Goal: Transaction & Acquisition: Purchase product/service

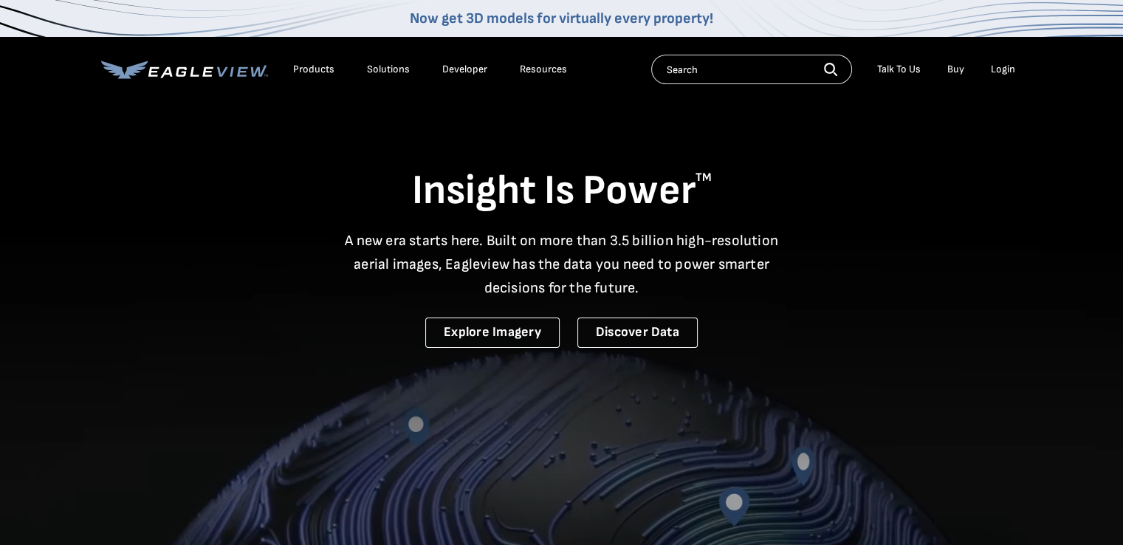
click at [1010, 71] on div "Login" at bounding box center [1003, 69] width 24 height 13
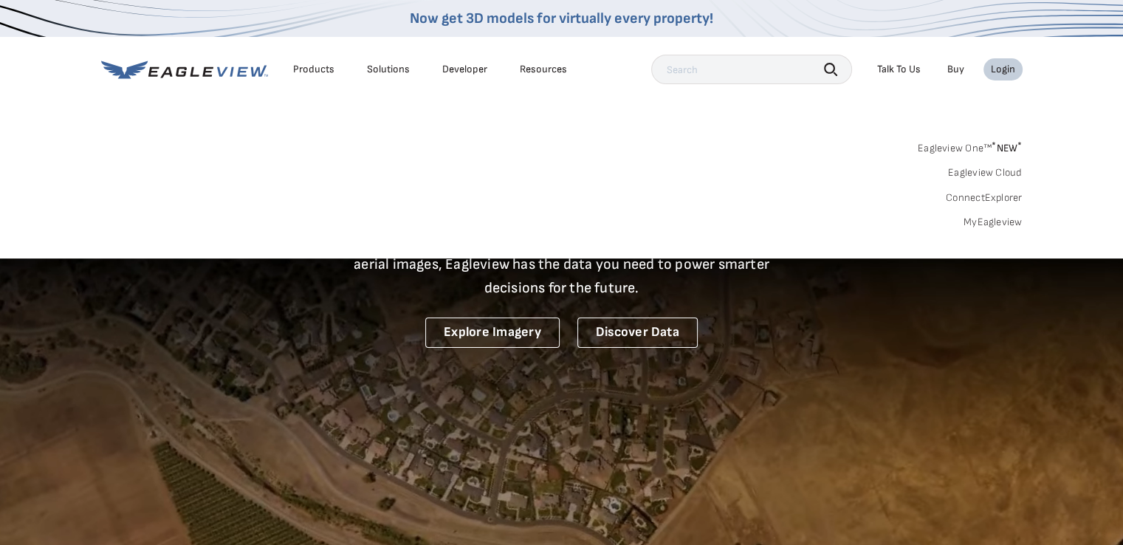
click at [987, 224] on link "MyEagleview" at bounding box center [993, 222] width 59 height 13
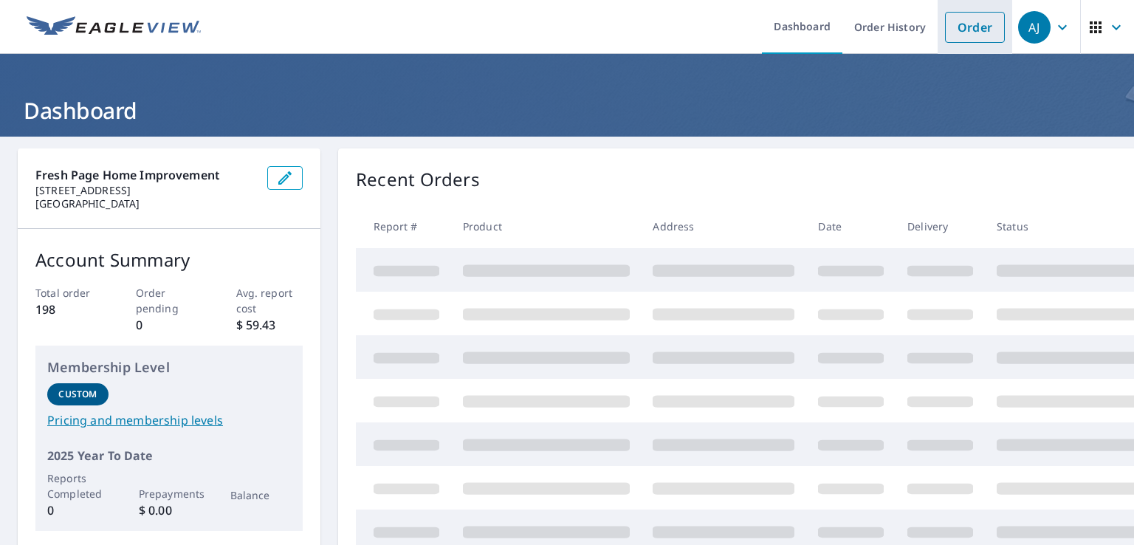
click at [960, 25] on link "Order" at bounding box center [975, 27] width 60 height 31
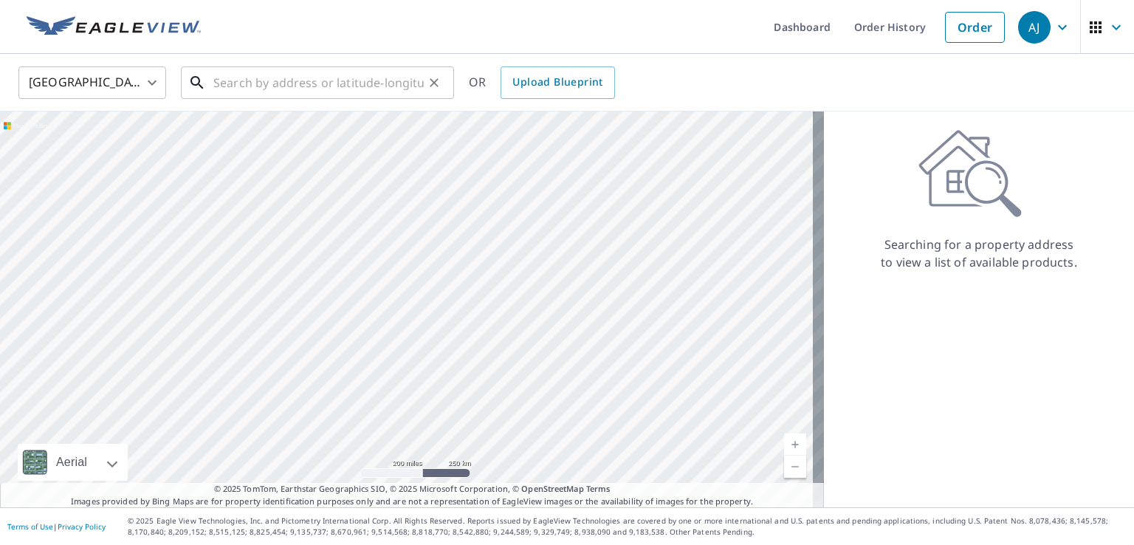
click at [419, 80] on input "text" at bounding box center [318, 82] width 210 height 41
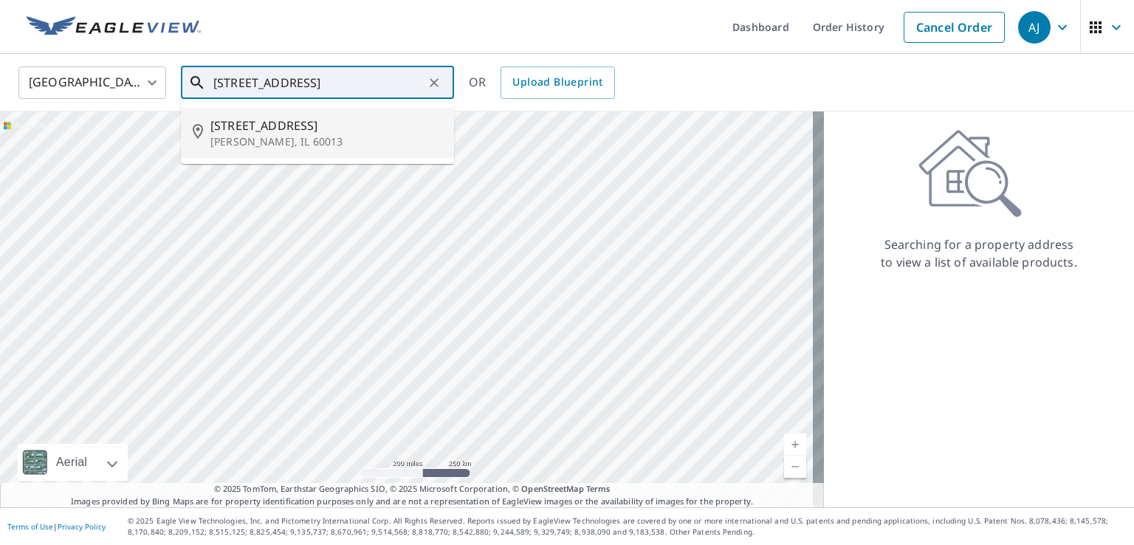
click at [264, 131] on span "135 Adare Dr" at bounding box center [326, 126] width 232 height 18
type input "135 Adare Dr Cary, IL 60013"
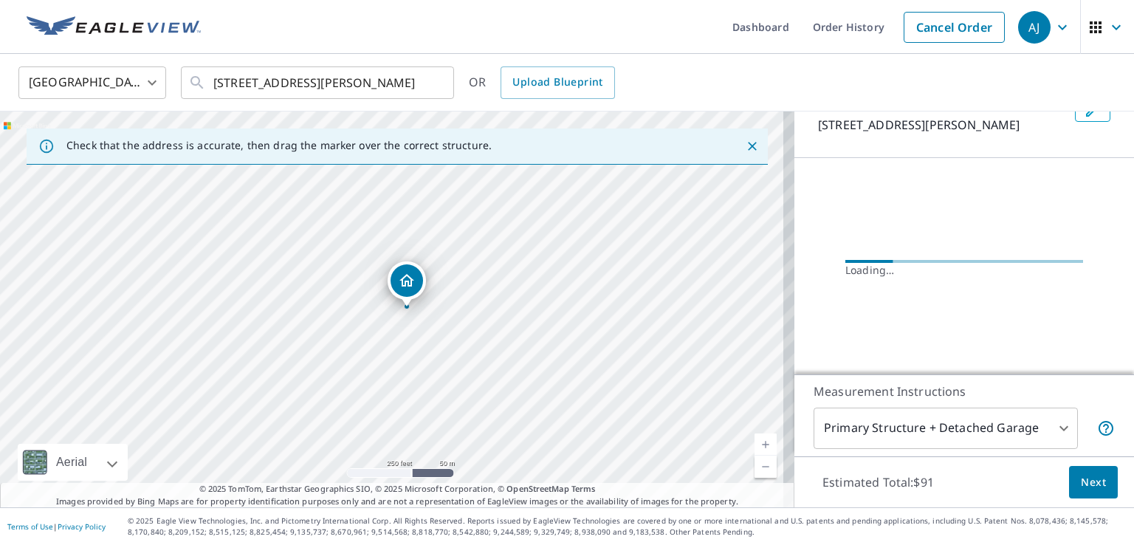
scroll to position [112, 0]
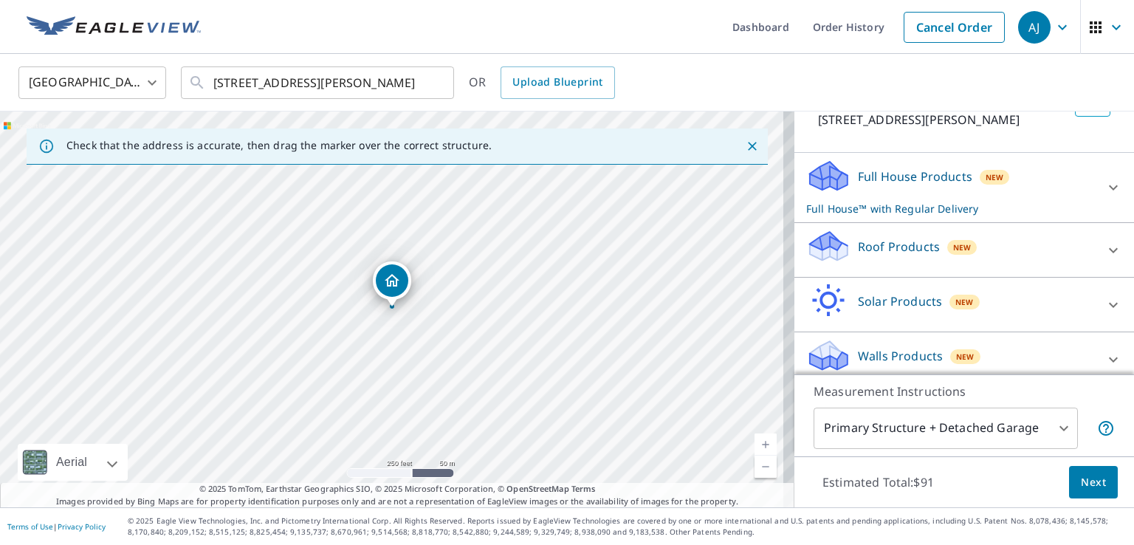
click at [904, 207] on p "Full House™ with Regular Delivery" at bounding box center [950, 209] width 289 height 16
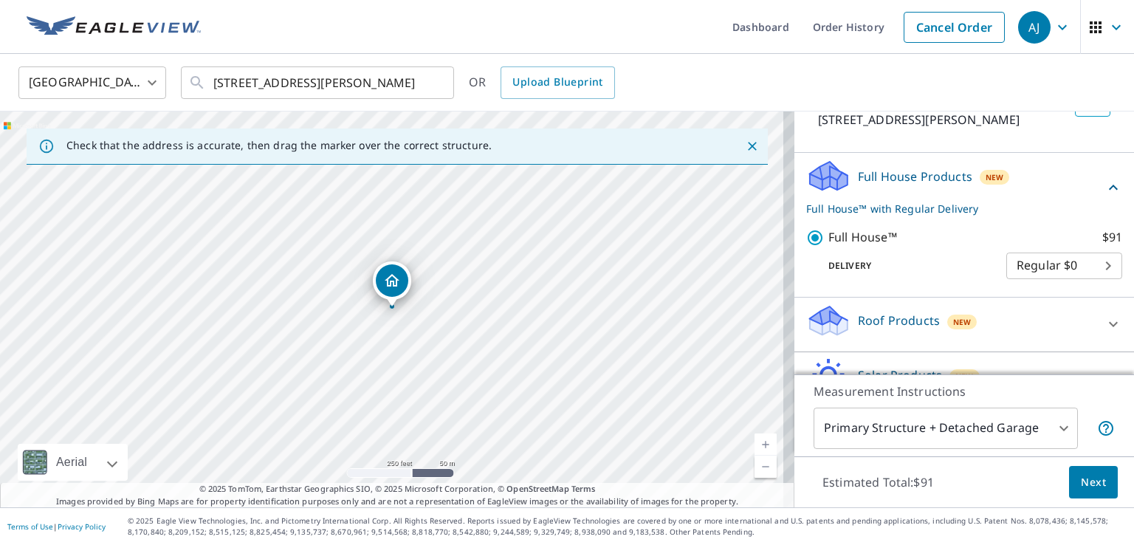
click at [1081, 482] on span "Next" at bounding box center [1093, 482] width 25 height 18
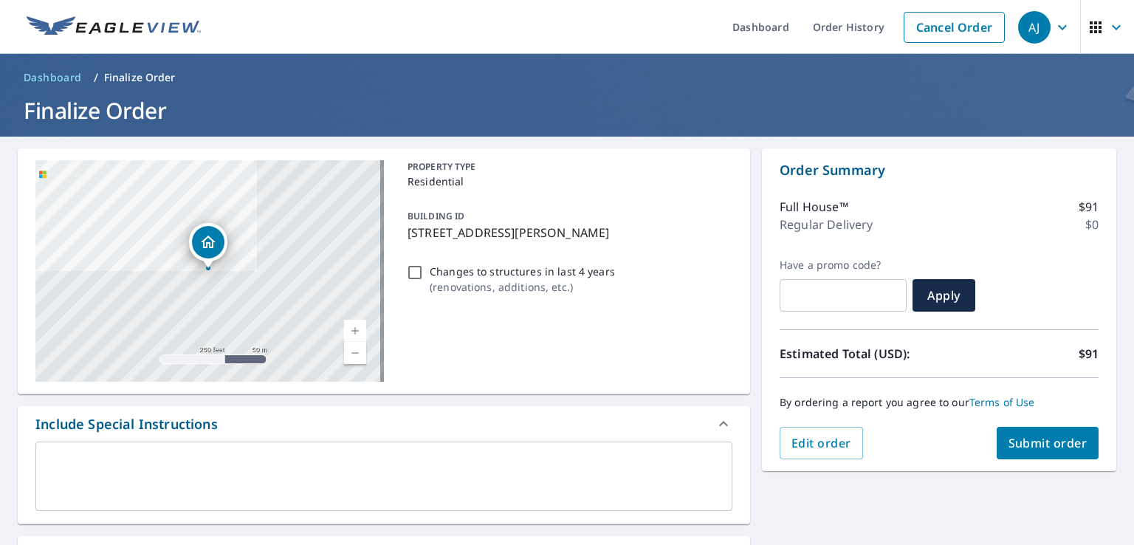
click at [1026, 444] on span "Submit order" at bounding box center [1048, 443] width 79 height 16
checkbox input "true"
